Goal: Use online tool/utility: Utilize a website feature to perform a specific function

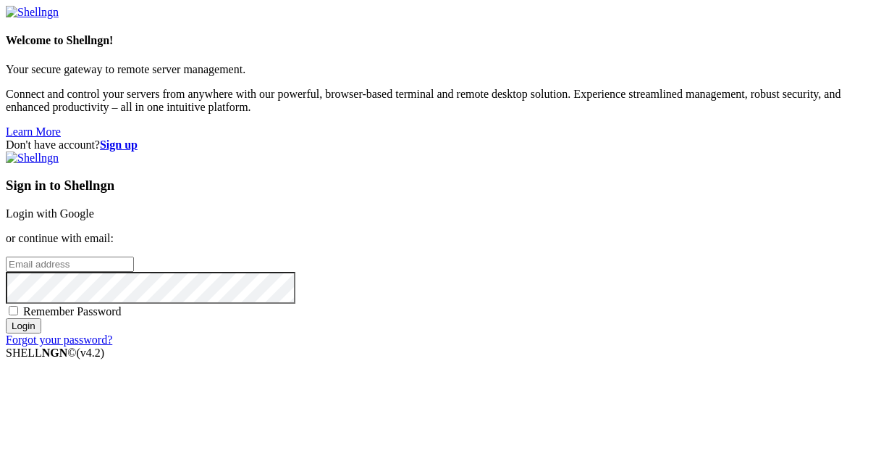
drag, startPoint x: 0, startPoint y: 0, endPoint x: 603, endPoint y: 164, distance: 624.6
click at [94, 207] on link "Login with Google" at bounding box center [50, 213] width 88 height 12
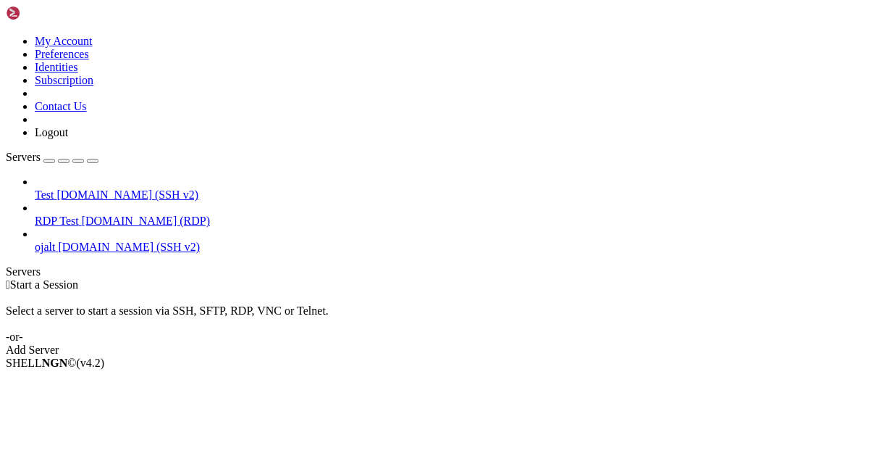
click at [142, 240] on span "[DOMAIN_NAME] (SSH v2)" at bounding box center [129, 246] width 142 height 12
